Goal: Navigation & Orientation: Find specific page/section

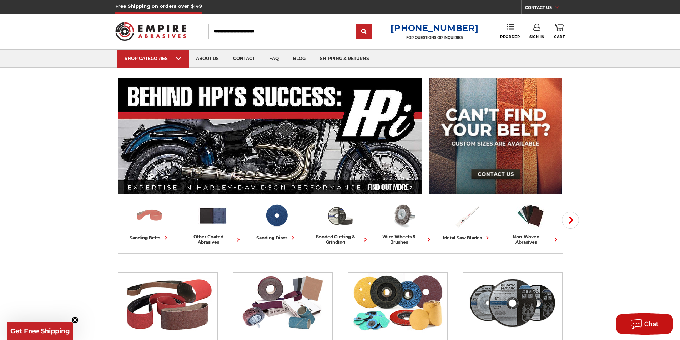
click at [154, 215] on img at bounding box center [150, 216] width 30 height 30
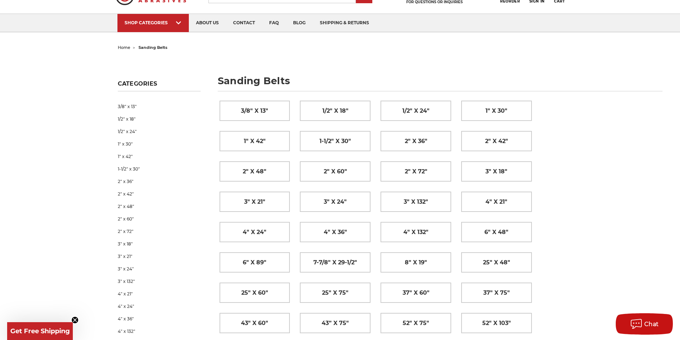
scroll to position [71, 0]
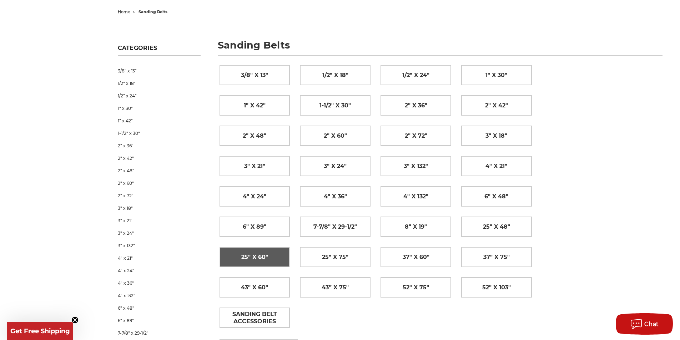
click at [269, 260] on link "25" x 60"" at bounding box center [255, 257] width 70 height 20
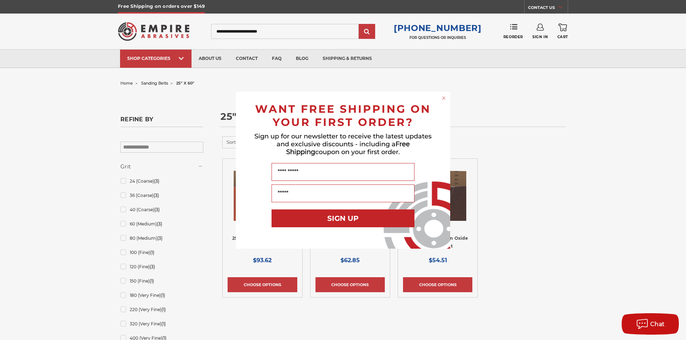
click at [443, 95] on circle "Close dialog" at bounding box center [443, 98] width 7 height 7
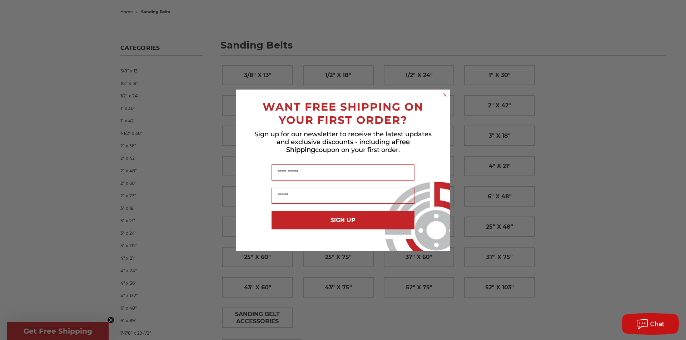
click at [442, 94] on circle "Close dialog" at bounding box center [444, 94] width 7 height 7
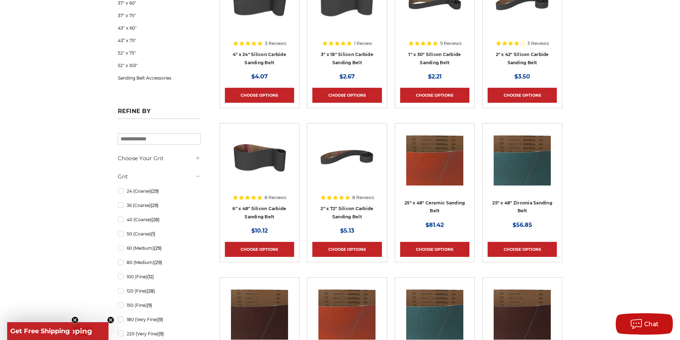
scroll to position [500, 0]
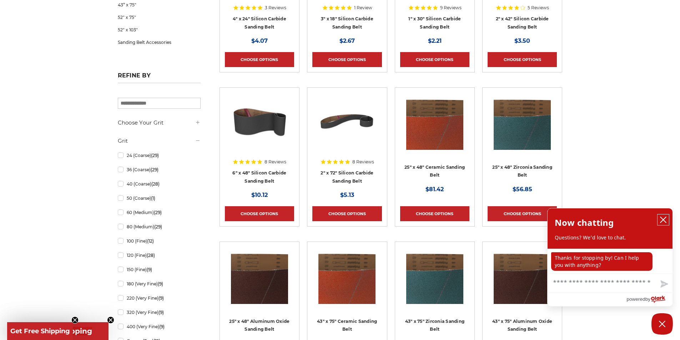
click at [664, 220] on icon "close chatbox" at bounding box center [664, 220] width 6 height 6
